Goal: Transaction & Acquisition: Purchase product/service

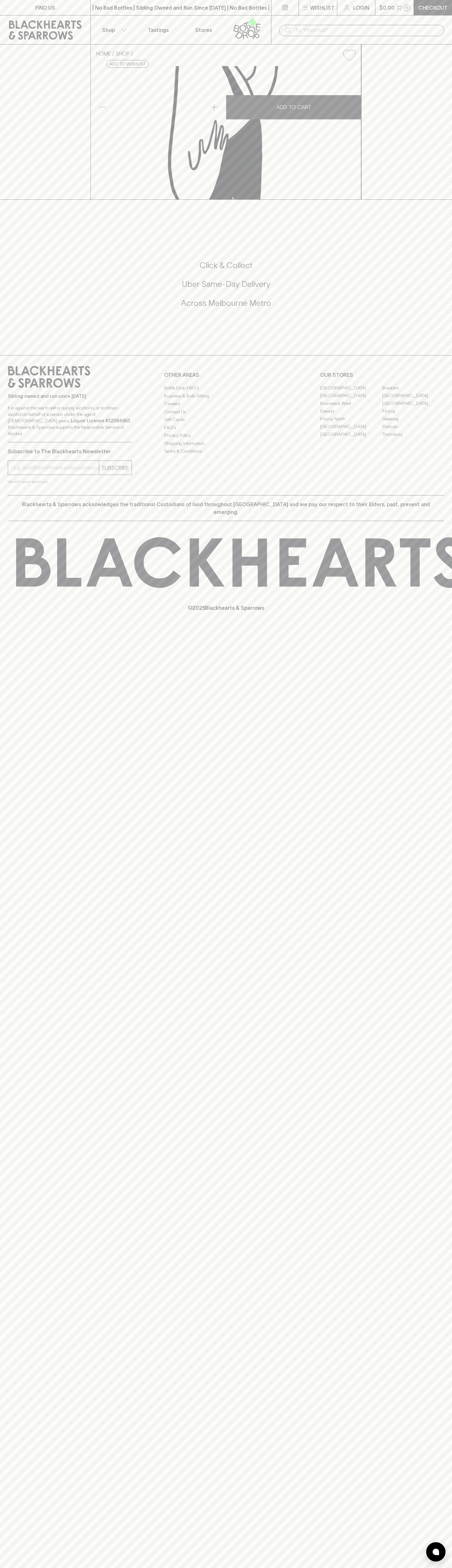
click at [295, 8] on link at bounding box center [285, 7] width 27 height 15
click at [451, 1160] on div "FIND US | No Bad Bottles | Sibling Owned and Run Since [DATE] | No Bad Bottles …" at bounding box center [226, 784] width 452 height 1568
click at [394, 1568] on html "FIND US | No Bad Bottles | Sibling Owned and Run Since [DATE] | No Bad Bottles …" at bounding box center [226, 784] width 452 height 1568
click at [1, 1458] on div "FIND US | No Bad Bottles | Sibling Owned and Run Since [DATE] | No Bad Bottles …" at bounding box center [226, 784] width 452 height 1568
